Goal: Information Seeking & Learning: Learn about a topic

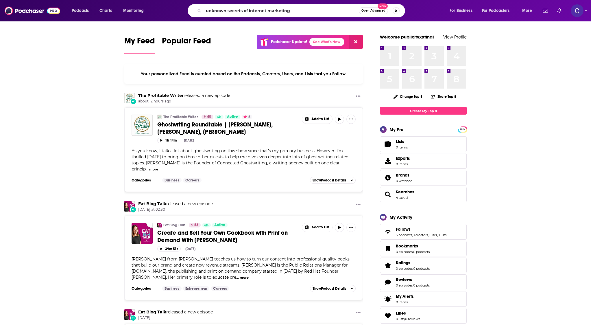
type input "unknown secrets of internet marketing"
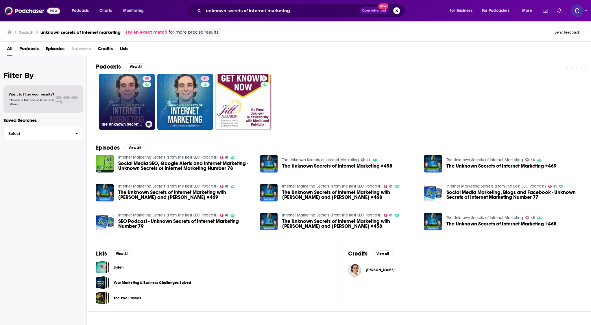
click at [143, 93] on div "45" at bounding box center [148, 98] width 10 height 45
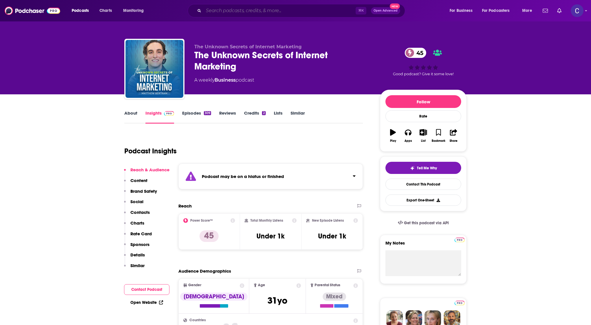
click at [207, 11] on input "Search podcasts, credits, & more..." at bounding box center [280, 10] width 152 height 9
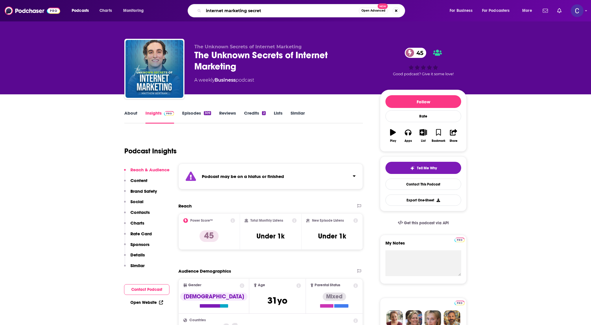
type input "internet marketing secrets"
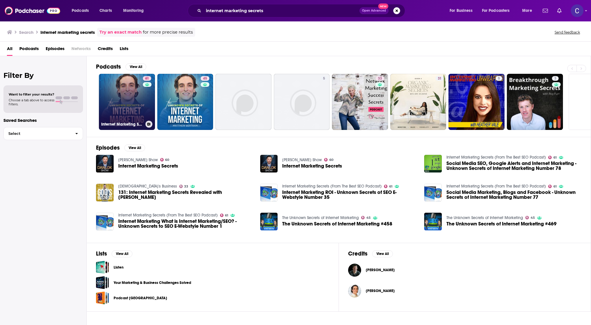
click at [137, 80] on link "61 Internet Marketing Secrets (From The Best SEO Podcast)" at bounding box center [127, 102] width 56 height 56
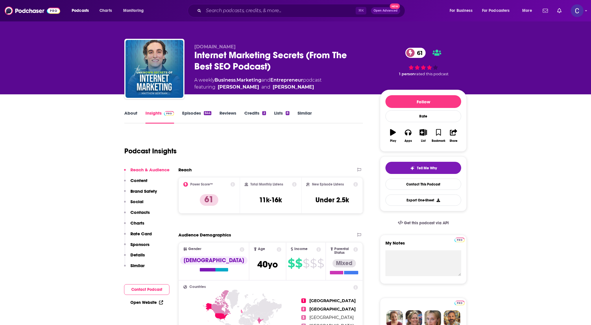
click at [207, 113] on div "644" at bounding box center [208, 113] width 8 height 4
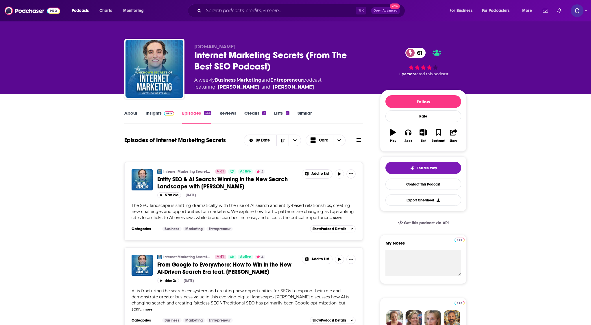
click at [132, 112] on link "About" at bounding box center [130, 116] width 13 height 13
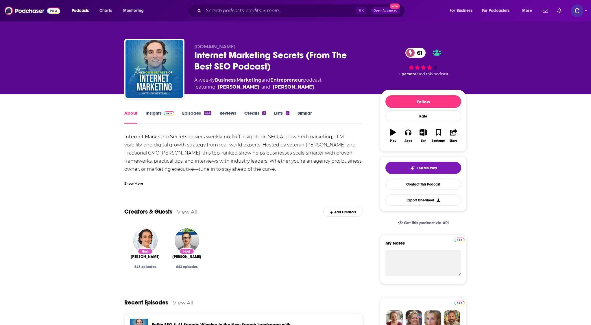
drag, startPoint x: 223, startPoint y: 135, endPoint x: 257, endPoint y: 153, distance: 37.8
click at [257, 153] on div "Internet Marketing Secrets delivers weekly, no-fluff insights on SEO, AI-powere…" at bounding box center [243, 218] width 238 height 170
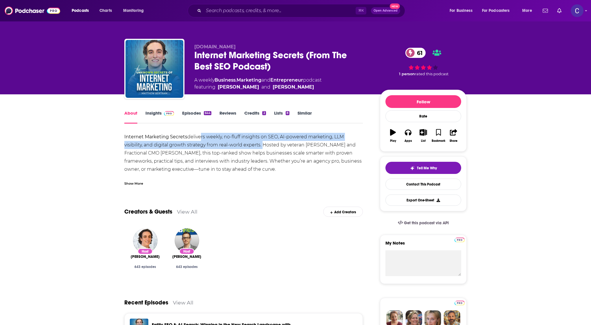
drag, startPoint x: 262, startPoint y: 145, endPoint x: 199, endPoint y: 137, distance: 63.9
click at [199, 137] on div "Internet Marketing Secrets delivers weekly, no-fluff insights on SEO, AI-powere…" at bounding box center [243, 218] width 238 height 170
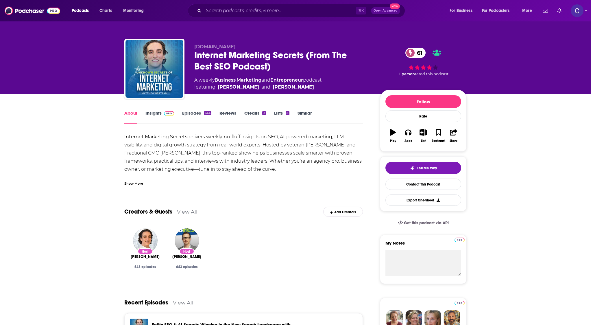
click at [221, 163] on div "Internet Marketing Secrets delivers weekly, no-fluff insights on SEO, AI-powere…" at bounding box center [243, 218] width 238 height 170
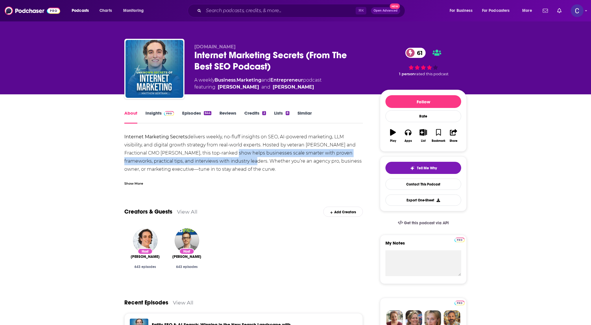
drag, startPoint x: 221, startPoint y: 153, endPoint x: 239, endPoint y: 162, distance: 21.1
click at [239, 162] on div "Internet Marketing Secrets delivers weekly, no-fluff insights on SEO, AI-powere…" at bounding box center [243, 218] width 238 height 170
copy div "helps businesses scale smarter with proven frameworks, practical tips, and inte…"
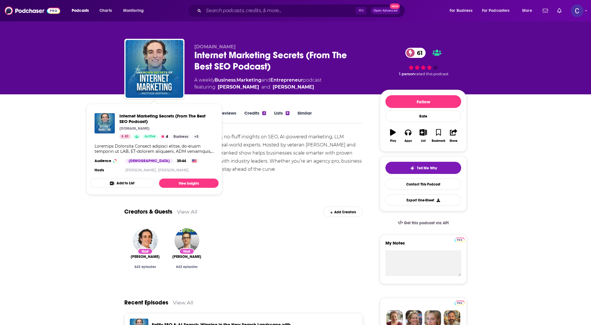
click at [162, 105] on span "Internet Marketing Secrets (From The Best SEO Podcast) MatthewBertram.com 61 Ac…" at bounding box center [154, 149] width 129 height 91
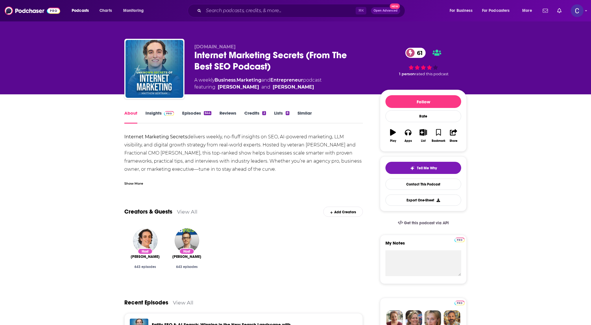
click at [148, 113] on link "Insights" at bounding box center [159, 116] width 29 height 13
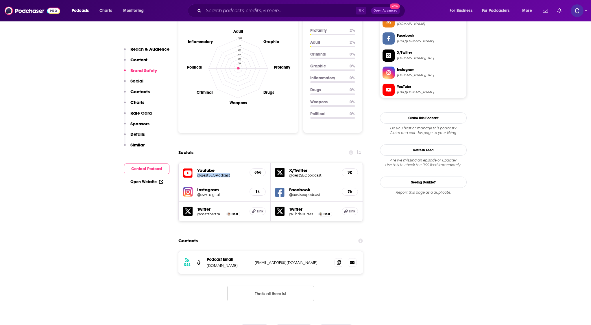
scroll to position [548, 0]
click at [300, 173] on h5 "@bestSEOpodcast" at bounding box center [313, 175] width 48 height 4
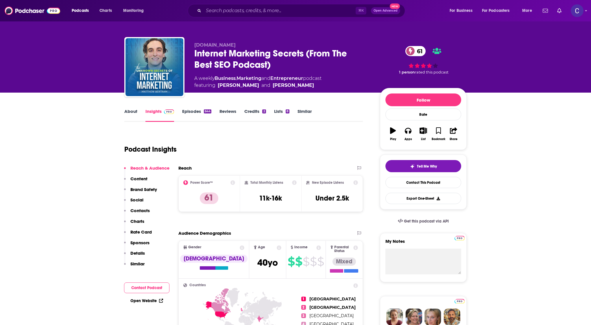
scroll to position [0, 0]
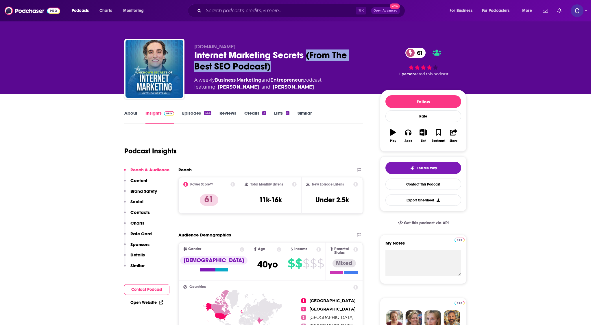
drag, startPoint x: 296, startPoint y: 62, endPoint x: 309, endPoint y: 55, distance: 14.2
click at [309, 55] on div "Internet Marketing Secrets (From The Best SEO Podcast) 61" at bounding box center [282, 60] width 176 height 23
copy h2 "(From The Best SEO Podcast)"
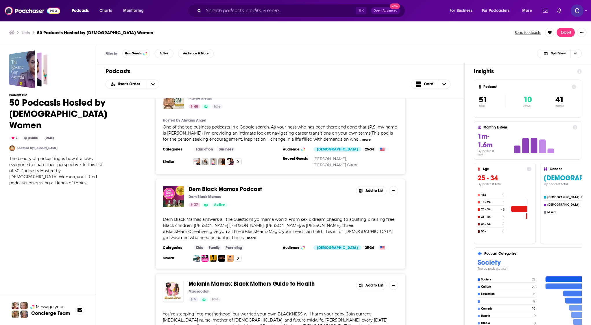
scroll to position [598, 0]
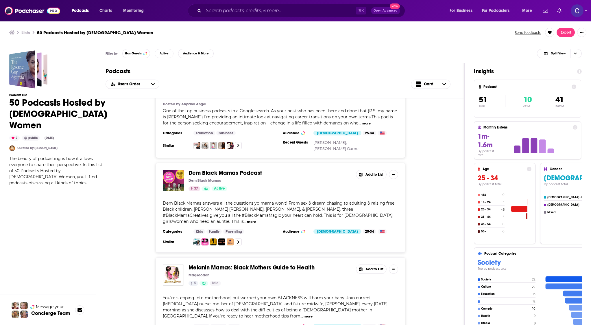
click at [279, 178] on div "Dem Black Mamas" at bounding box center [269, 180] width 163 height 5
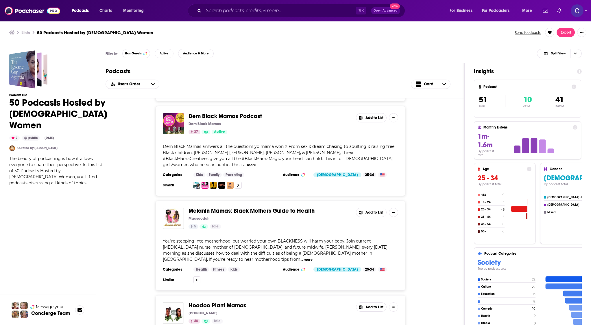
scroll to position [658, 0]
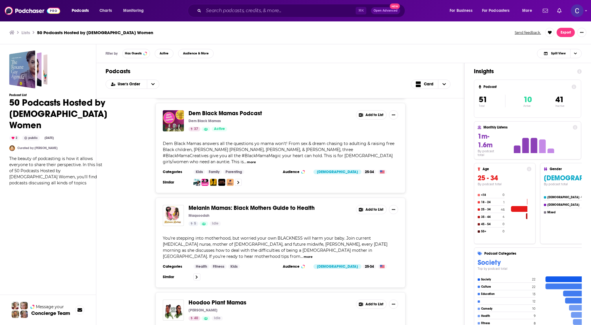
click at [268, 210] on div "Melanin Mamas: Black Mothers Guide to Health Maqsoodah 5 Idle" at bounding box center [269, 215] width 163 height 21
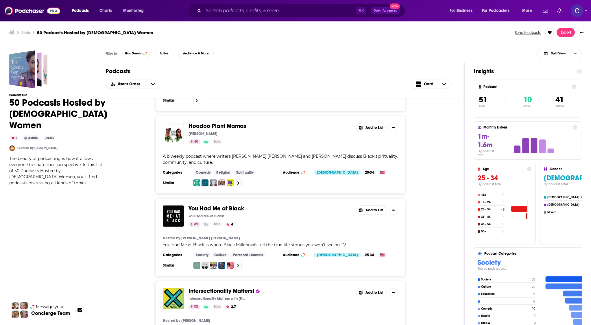
scroll to position [840, 0]
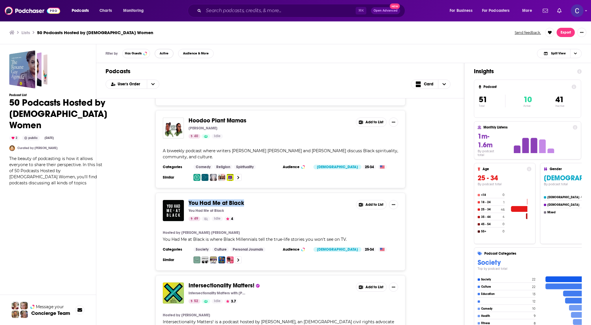
click at [162, 53] on span "Active" at bounding box center [164, 53] width 9 height 3
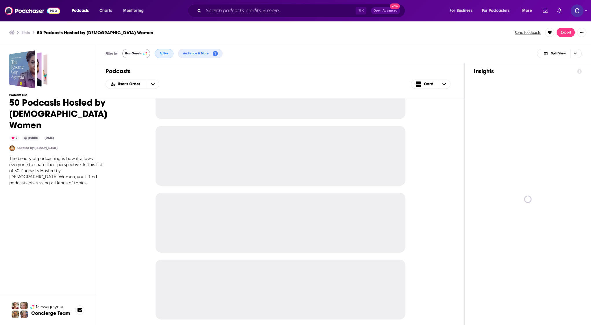
scroll to position [447, 0]
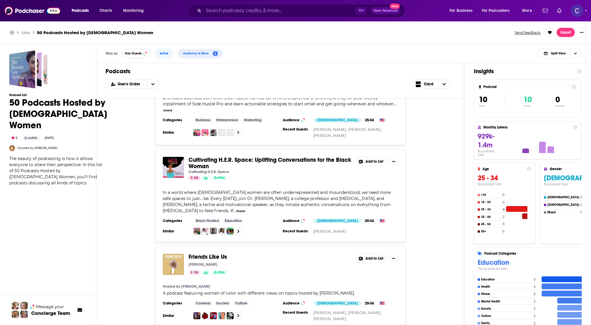
click at [126, 53] on span "Has Guests" at bounding box center [133, 53] width 17 height 3
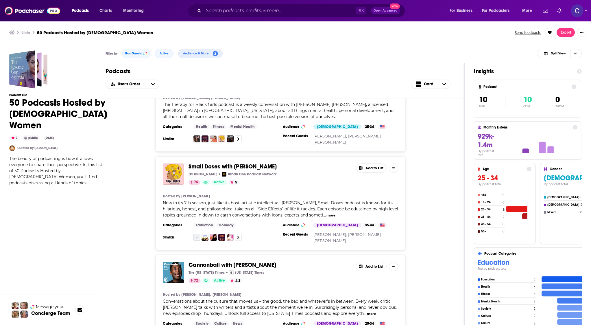
scroll to position [0, 0]
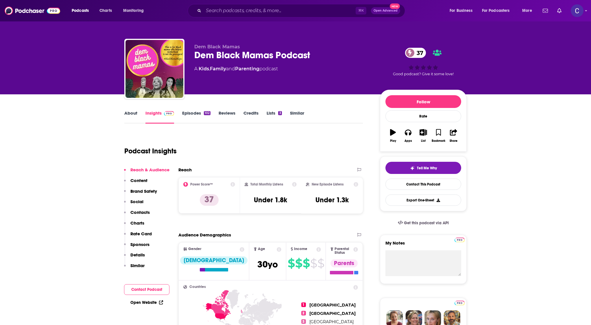
click at [129, 114] on link "About" at bounding box center [130, 116] width 13 height 13
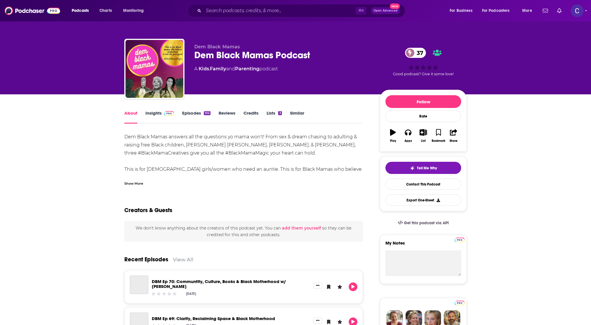
click at [184, 113] on link "Episodes 102" at bounding box center [196, 116] width 28 height 13
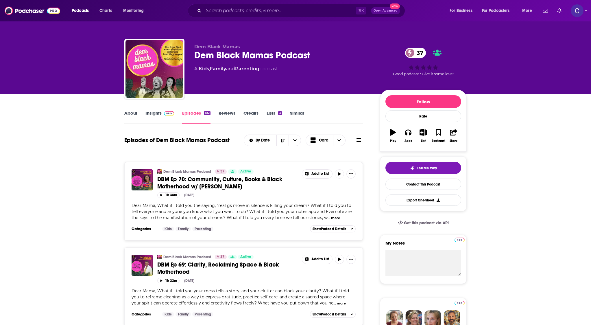
click at [158, 116] on link "Insights" at bounding box center [159, 116] width 29 height 13
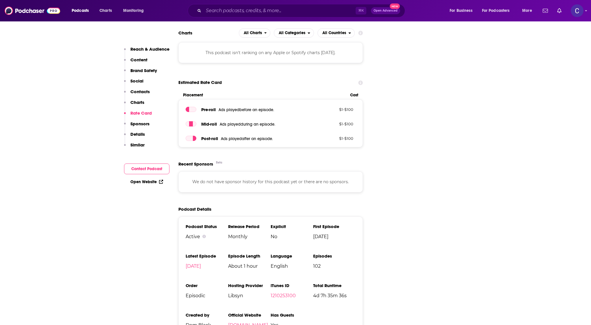
scroll to position [755, 0]
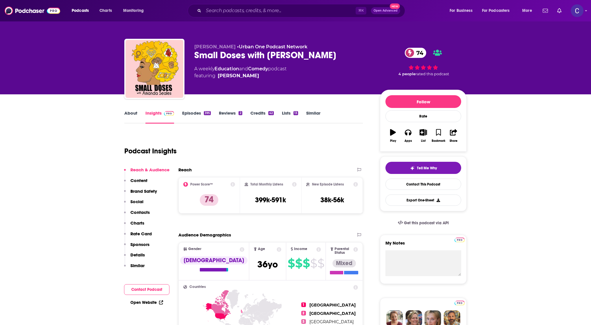
click at [126, 116] on link "About" at bounding box center [130, 116] width 13 height 13
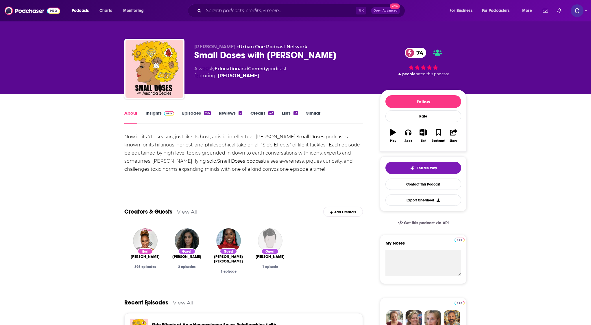
click at [206, 114] on div "395" at bounding box center [207, 113] width 7 height 4
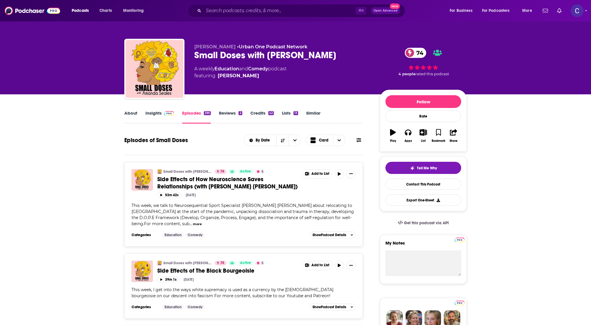
click at [136, 112] on link "About" at bounding box center [130, 116] width 13 height 13
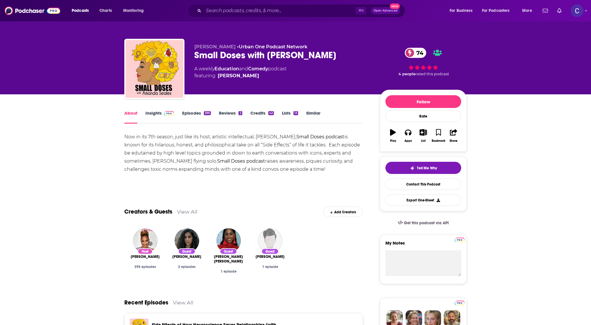
click at [151, 112] on link "Insights" at bounding box center [159, 116] width 29 height 13
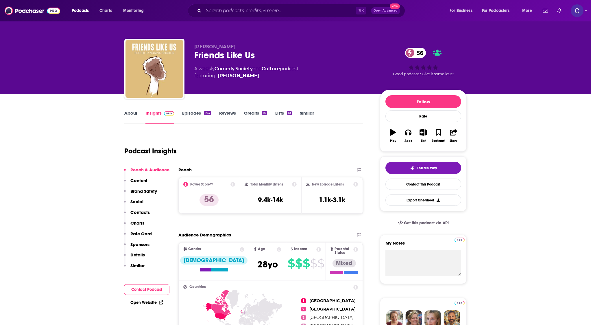
click at [128, 114] on link "About" at bounding box center [130, 116] width 13 height 13
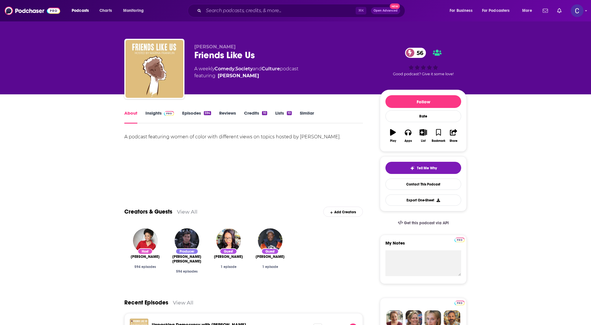
click at [188, 114] on link "Episodes 594" at bounding box center [196, 116] width 29 height 13
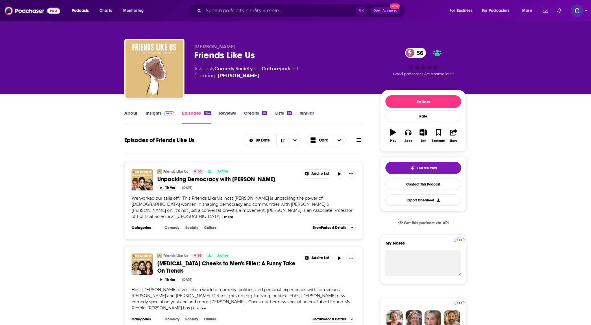
click at [147, 112] on link "Insights" at bounding box center [159, 116] width 29 height 13
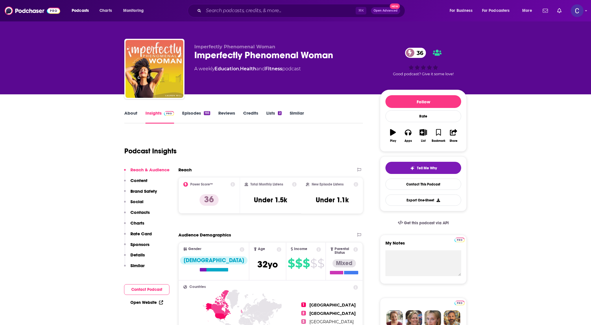
click at [133, 115] on link "About" at bounding box center [130, 116] width 13 height 13
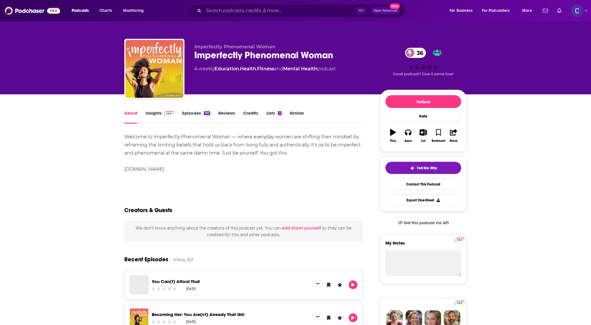
click at [209, 112] on div "193" at bounding box center [207, 113] width 6 height 4
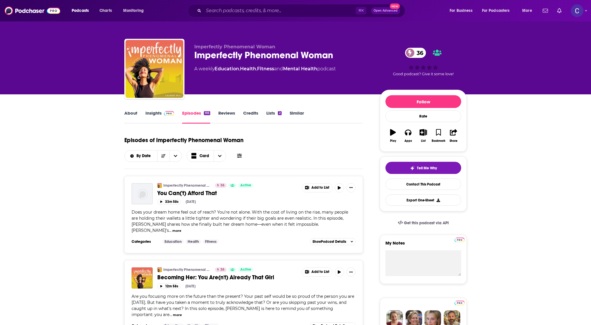
click at [153, 115] on link "Insights" at bounding box center [159, 116] width 29 height 13
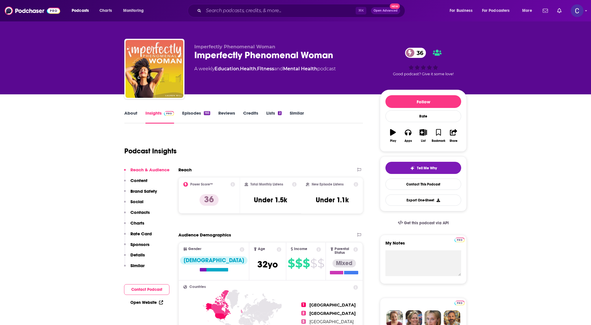
click at [128, 111] on link "About" at bounding box center [130, 116] width 13 height 13
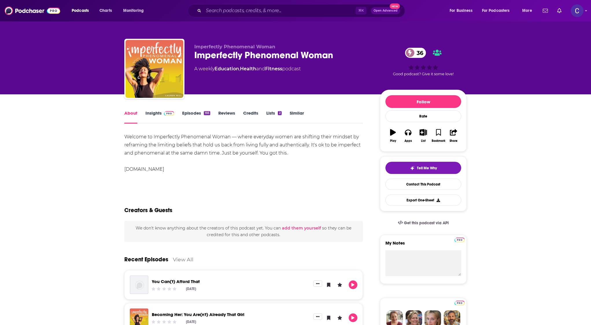
click at [164, 169] on link "www.ipwomanpodcast.com" at bounding box center [144, 168] width 40 height 5
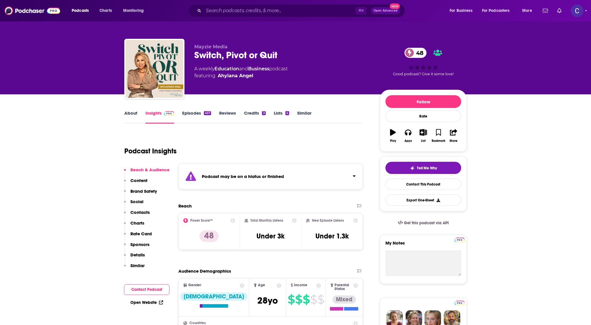
click at [198, 114] on link "Episodes 457" at bounding box center [196, 116] width 29 height 13
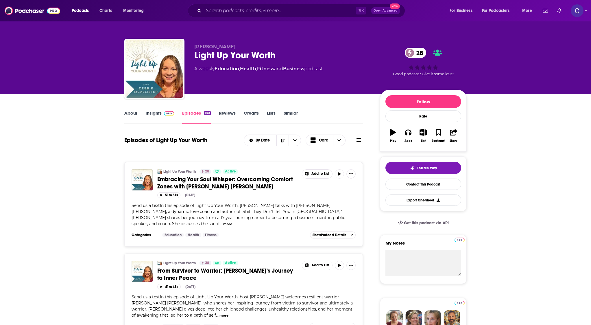
click at [151, 113] on link "Insights" at bounding box center [159, 116] width 29 height 13
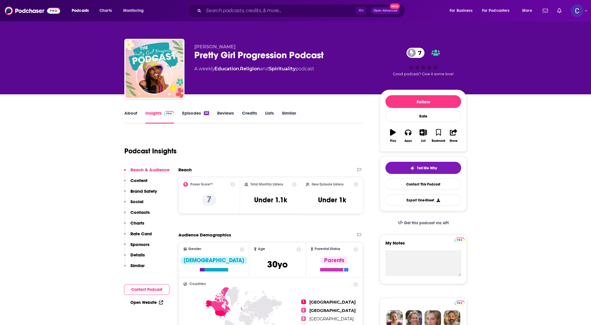
click at [130, 113] on link "About" at bounding box center [130, 116] width 13 height 13
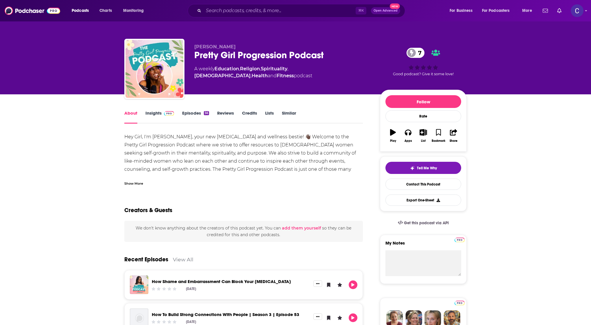
click at [162, 113] on span at bounding box center [168, 112] width 12 height 5
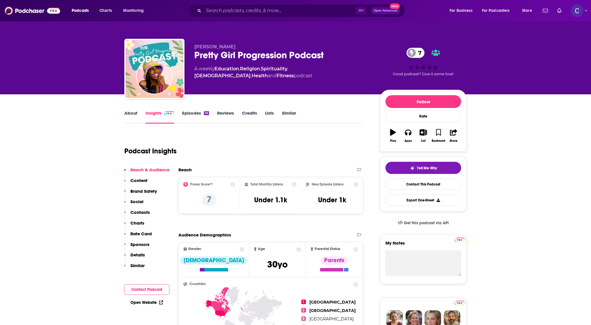
click at [187, 113] on link "Episodes 56" at bounding box center [195, 116] width 27 height 13
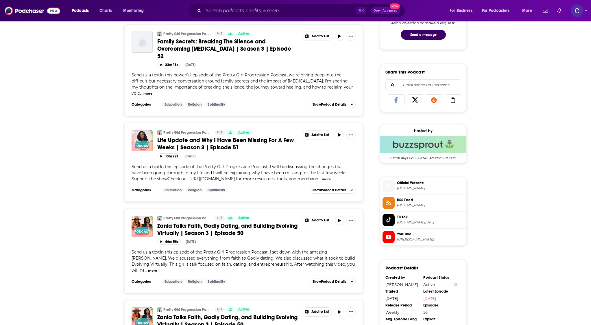
scroll to position [359, 0]
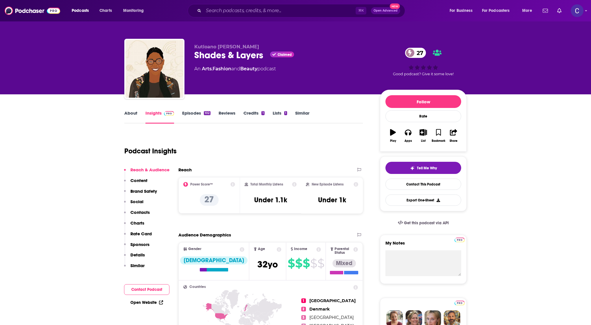
click at [130, 113] on link "About" at bounding box center [130, 116] width 13 height 13
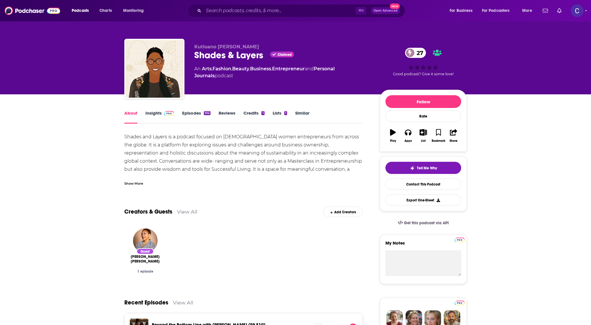
click at [206, 116] on link "Episodes 102" at bounding box center [196, 116] width 28 height 13
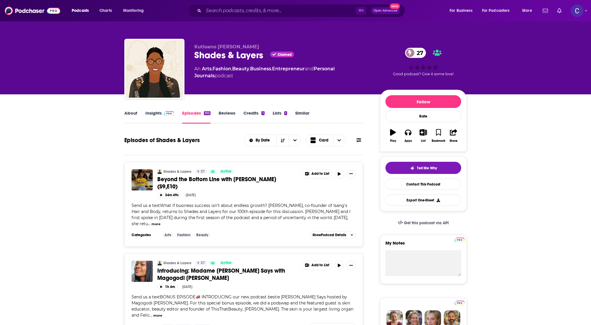
click at [162, 115] on span at bounding box center [168, 112] width 12 height 5
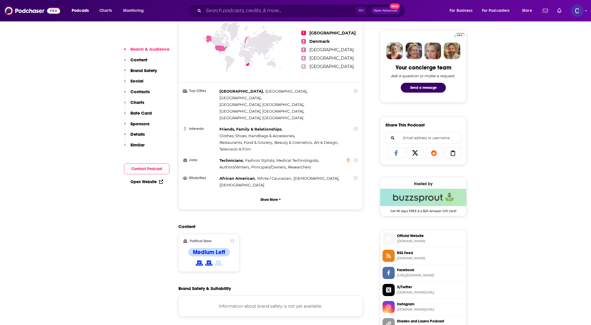
scroll to position [281, 0]
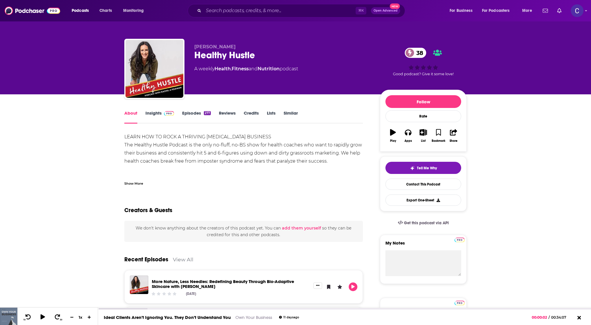
click at [150, 113] on link "Insights" at bounding box center [159, 116] width 29 height 13
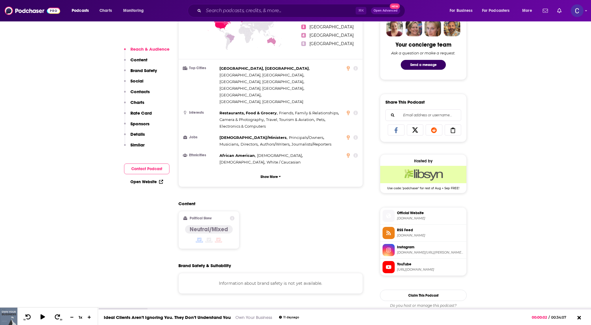
scroll to position [293, 0]
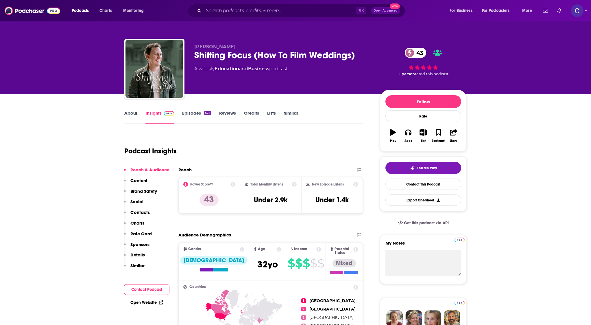
click at [135, 114] on link "About" at bounding box center [130, 116] width 13 height 13
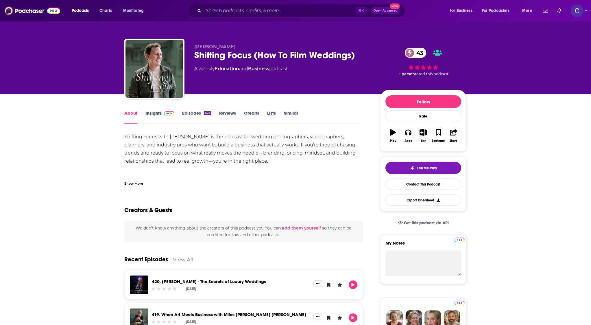
click at [180, 112] on div "Insights" at bounding box center [163, 116] width 37 height 13
click at [172, 112] on img at bounding box center [169, 113] width 10 height 5
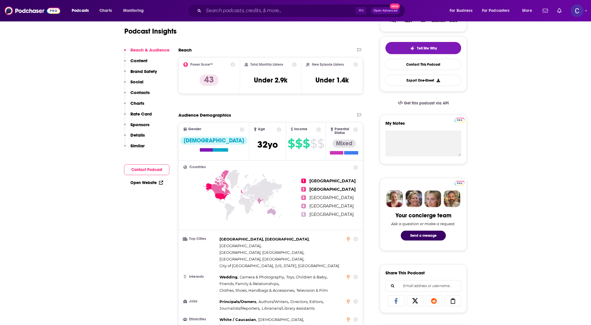
scroll to position [45, 0]
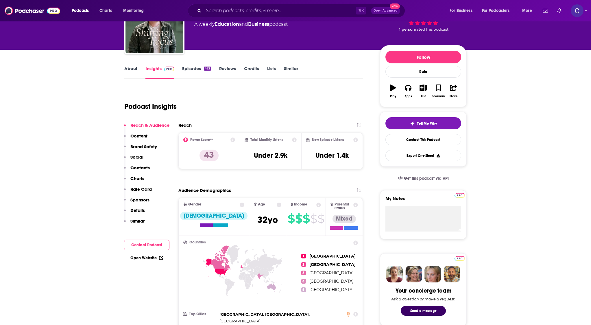
click at [197, 69] on link "Episodes 422" at bounding box center [196, 72] width 29 height 13
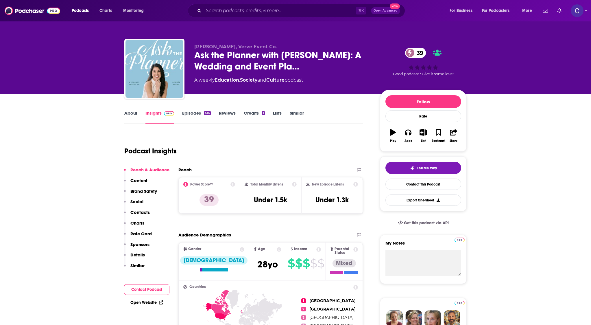
click at [200, 114] on link "Episodes 414" at bounding box center [196, 116] width 29 height 13
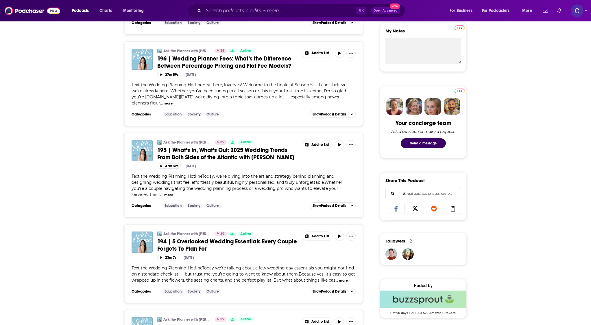
scroll to position [242, 0]
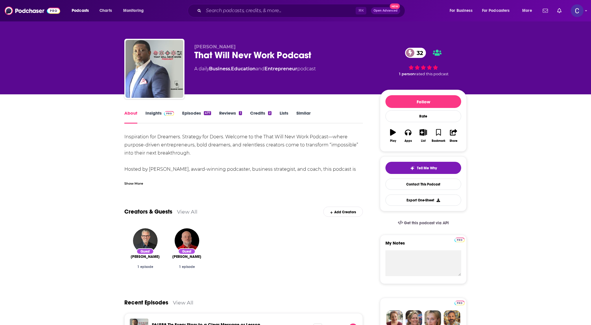
click at [206, 114] on div "477" at bounding box center [207, 113] width 7 height 4
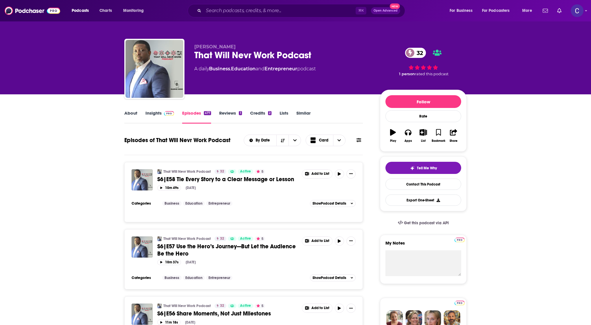
click at [154, 114] on link "Insights" at bounding box center [159, 116] width 29 height 13
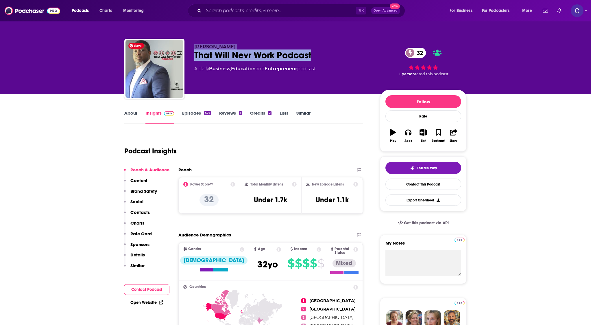
drag, startPoint x: 319, startPoint y: 56, endPoint x: 182, endPoint y: 55, distance: 136.4
click at [182, 55] on div "Maurice D. Chism, Sr. That Will Nevr Work Podcast 32 A daily Business , Educati…" at bounding box center [295, 70] width 342 height 62
click at [261, 55] on div "That Will Nevr Work Podcast 32" at bounding box center [282, 54] width 176 height 11
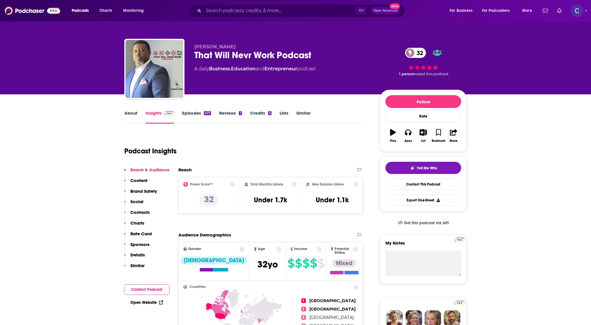
click at [261, 55] on div "That Will Nevr Work Podcast 32" at bounding box center [282, 54] width 176 height 11
click at [296, 57] on div "That Will Nevr Work Podcast 32" at bounding box center [282, 54] width 176 height 11
drag, startPoint x: 267, startPoint y: 57, endPoint x: 196, endPoint y: 56, distance: 70.8
click at [196, 56] on div "That Will Nevr Work Podcast 32" at bounding box center [282, 54] width 176 height 11
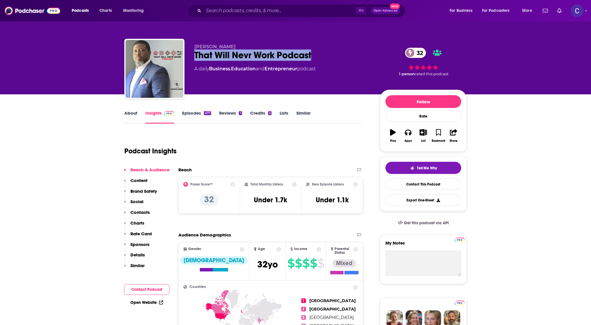
copy h2 "That Will Nevr Work Podcast"
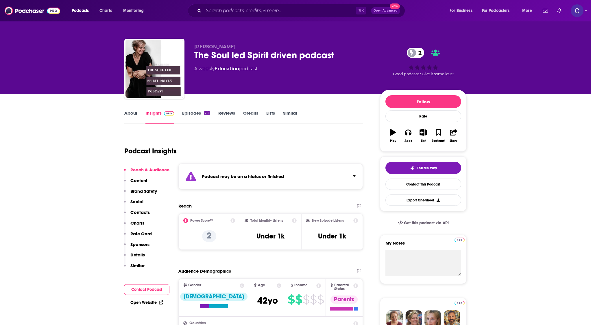
click at [198, 113] on link "Episodes 215" at bounding box center [196, 116] width 28 height 13
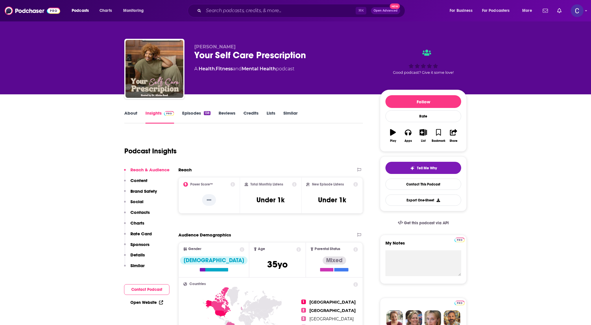
click at [135, 115] on link "About" at bounding box center [130, 116] width 13 height 13
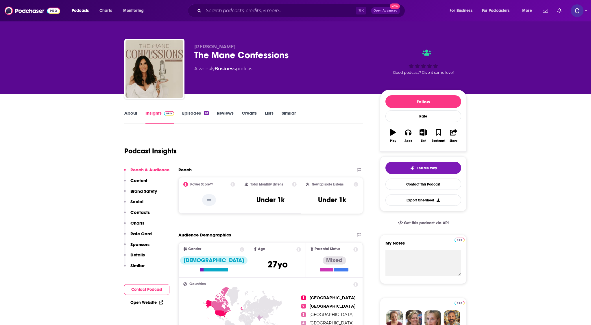
click at [136, 112] on link "About" at bounding box center [130, 116] width 13 height 13
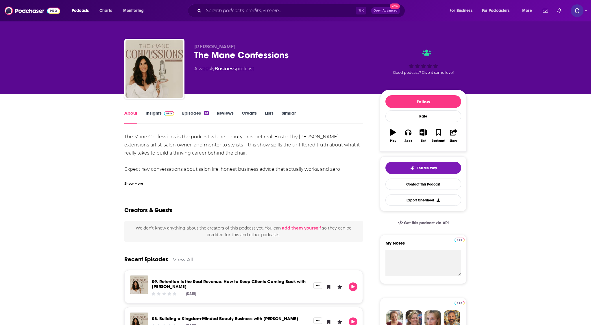
click at [202, 114] on link "Episodes 10" at bounding box center [195, 116] width 27 height 13
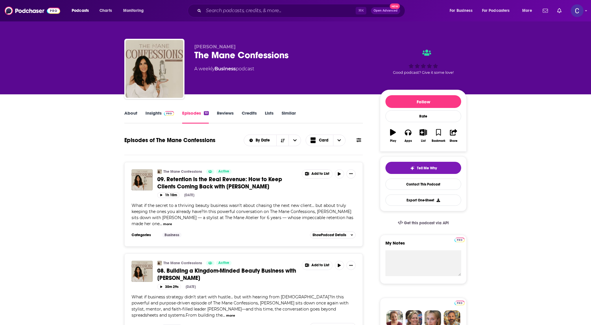
click at [162, 110] on span at bounding box center [168, 112] width 12 height 5
